Goal: Information Seeking & Learning: Learn about a topic

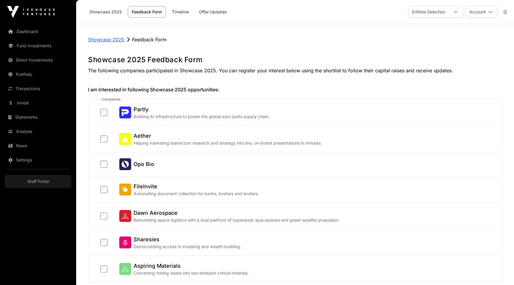
click at [114, 38] on p "Showcase 2025" at bounding box center [106, 39] width 36 height 7
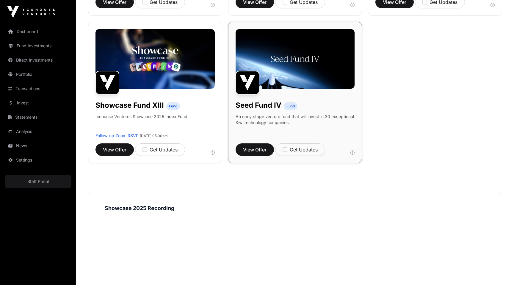
scroll to position [514, 0]
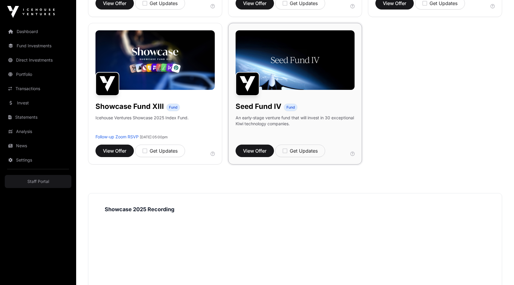
click at [290, 79] on img at bounding box center [295, 59] width 119 height 59
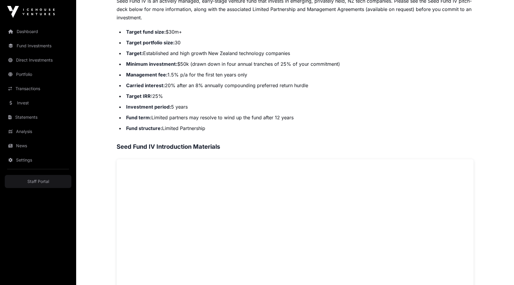
scroll to position [136, 0]
